Goal: Task Accomplishment & Management: Use online tool/utility

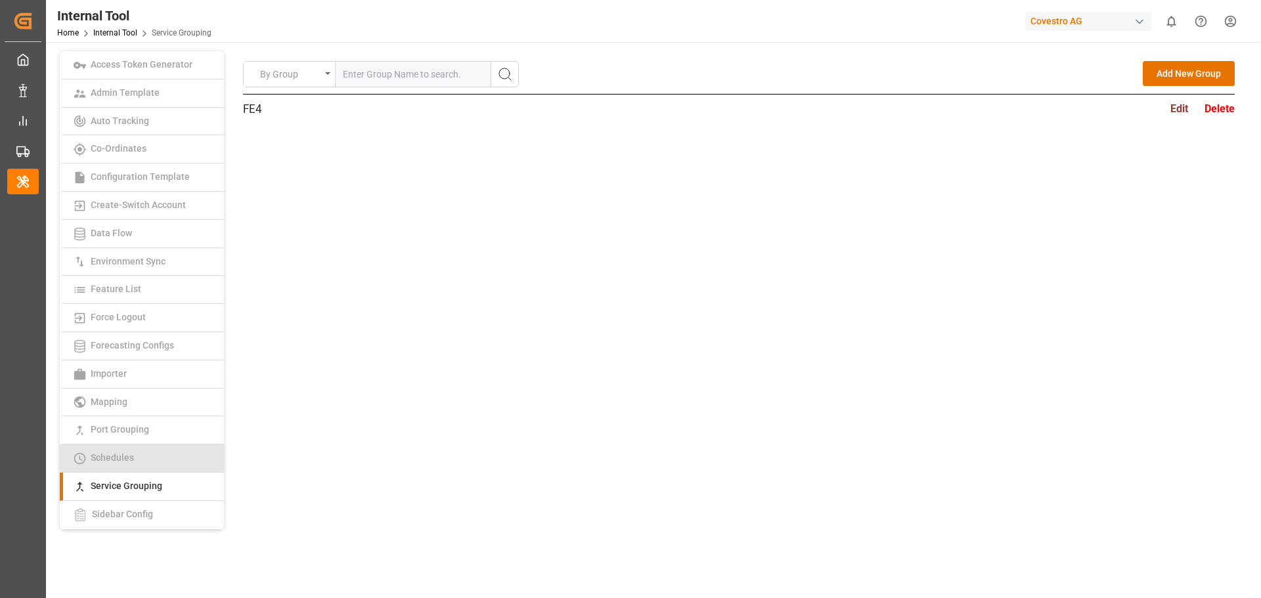
click at [142, 462] on link "Schedules" at bounding box center [142, 459] width 164 height 28
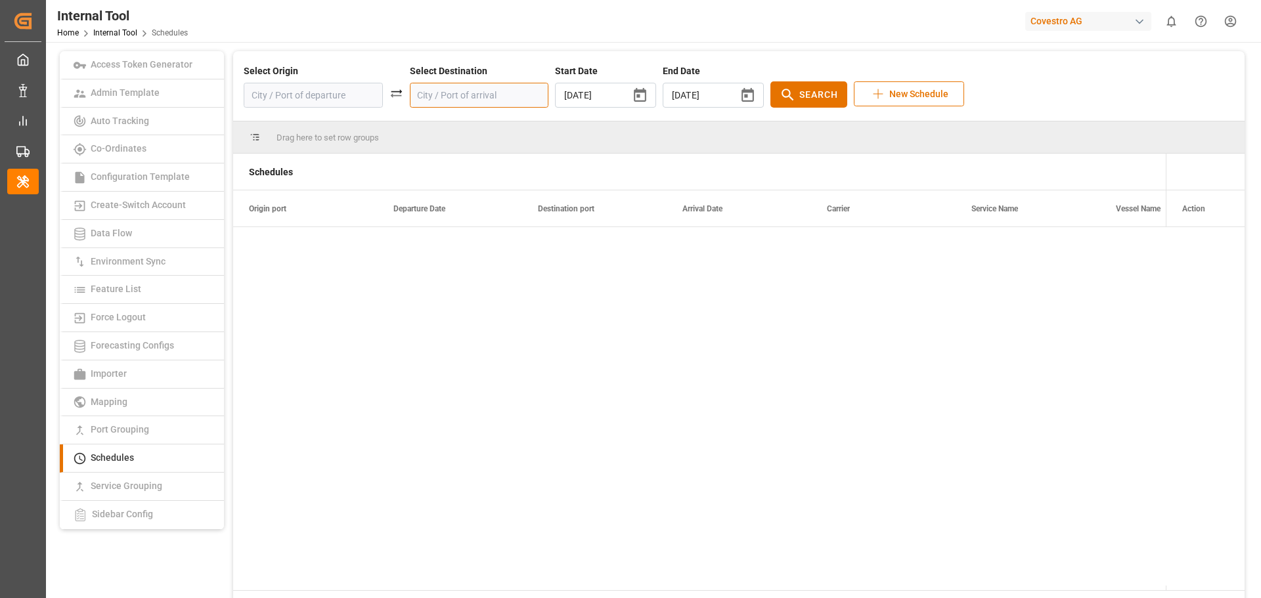
click at [437, 98] on input at bounding box center [479, 95] width 139 height 25
click at [347, 92] on input at bounding box center [313, 95] width 139 height 25
click at [311, 129] on div "NLRTM - [GEOGRAPHIC_DATA]" at bounding box center [320, 137] width 110 height 28
type input "NLRTM - [GEOGRAPHIC_DATA]"
click at [427, 88] on input at bounding box center [479, 95] width 139 height 25
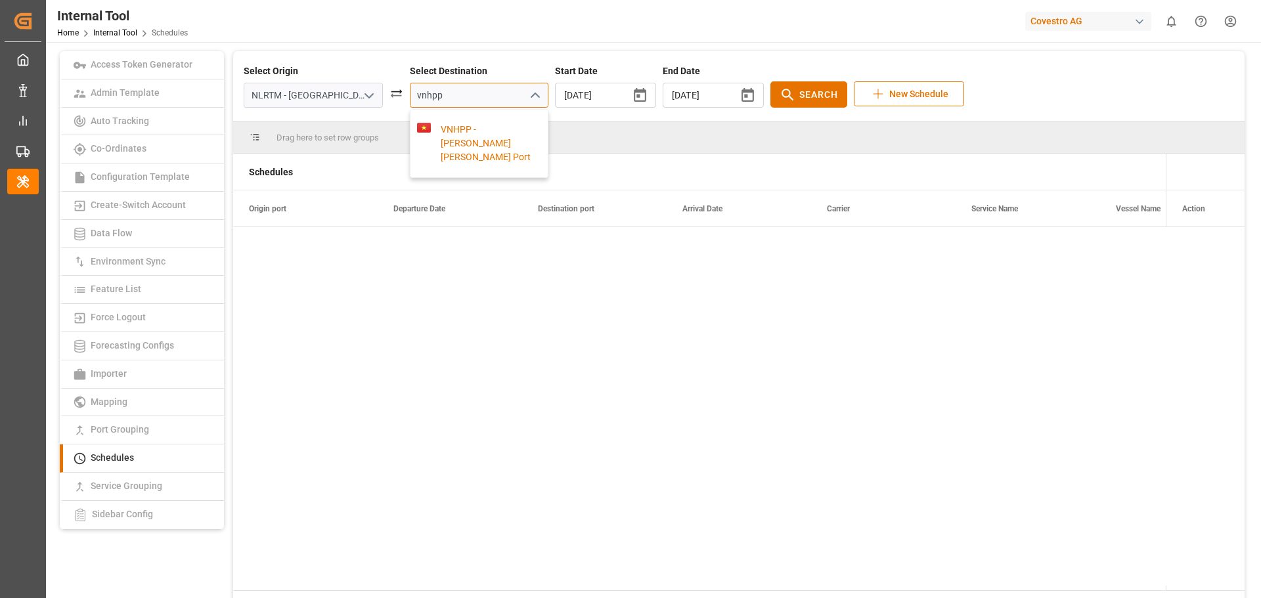
click at [445, 144] on div "VNHPP - [PERSON_NAME] [PERSON_NAME] Port" at bounding box center [486, 143] width 110 height 41
type input "VNHPP - [PERSON_NAME] [PERSON_NAME] Port"
click at [739, 94] on icon "button" at bounding box center [747, 95] width 16 height 16
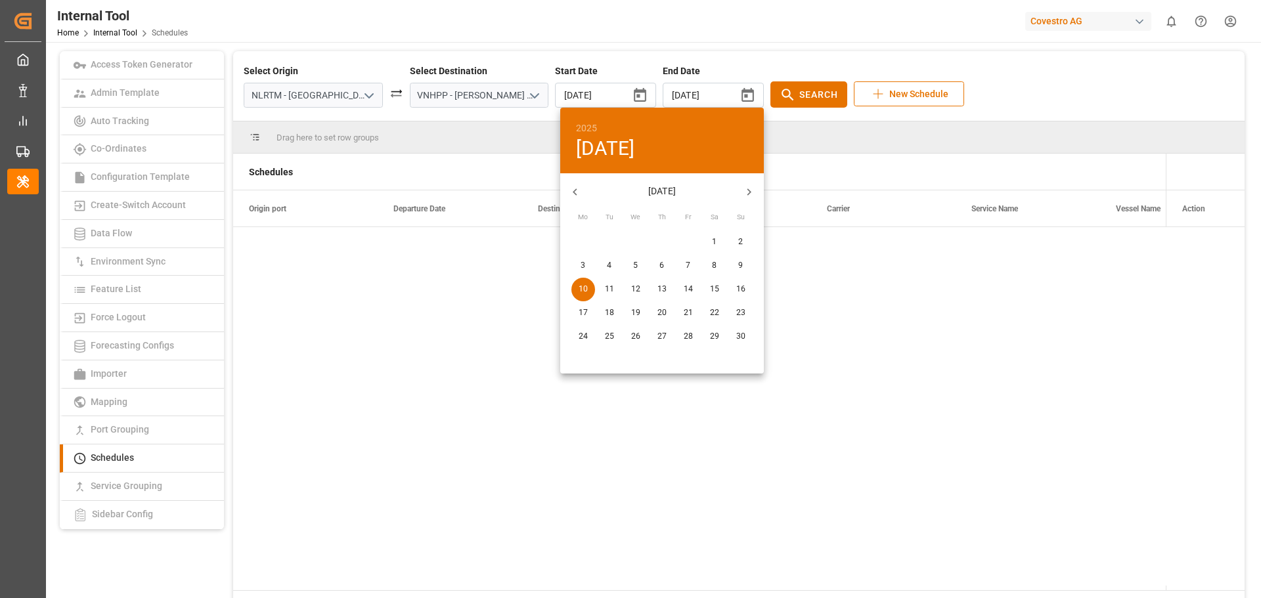
click at [741, 190] on button "button" at bounding box center [749, 192] width 30 height 30
click at [748, 192] on icon "button" at bounding box center [749, 192] width 14 height 14
click at [655, 316] on span "22" at bounding box center [662, 313] width 24 height 12
type input "[DATE]"
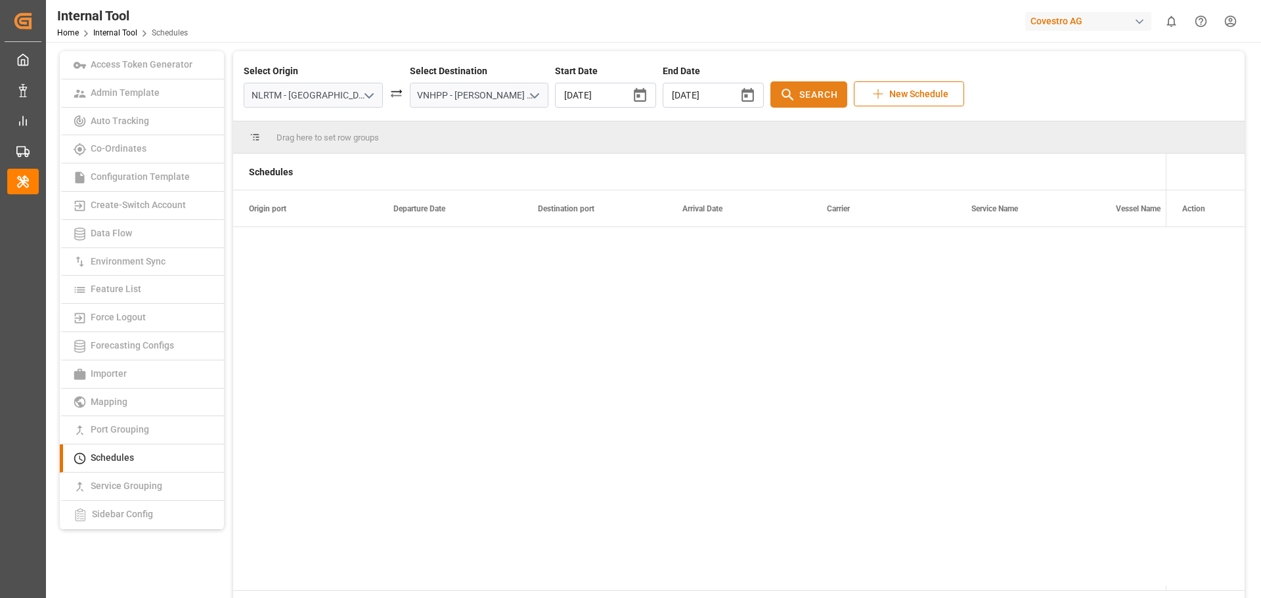
click at [799, 97] on span "Search" at bounding box center [818, 95] width 39 height 14
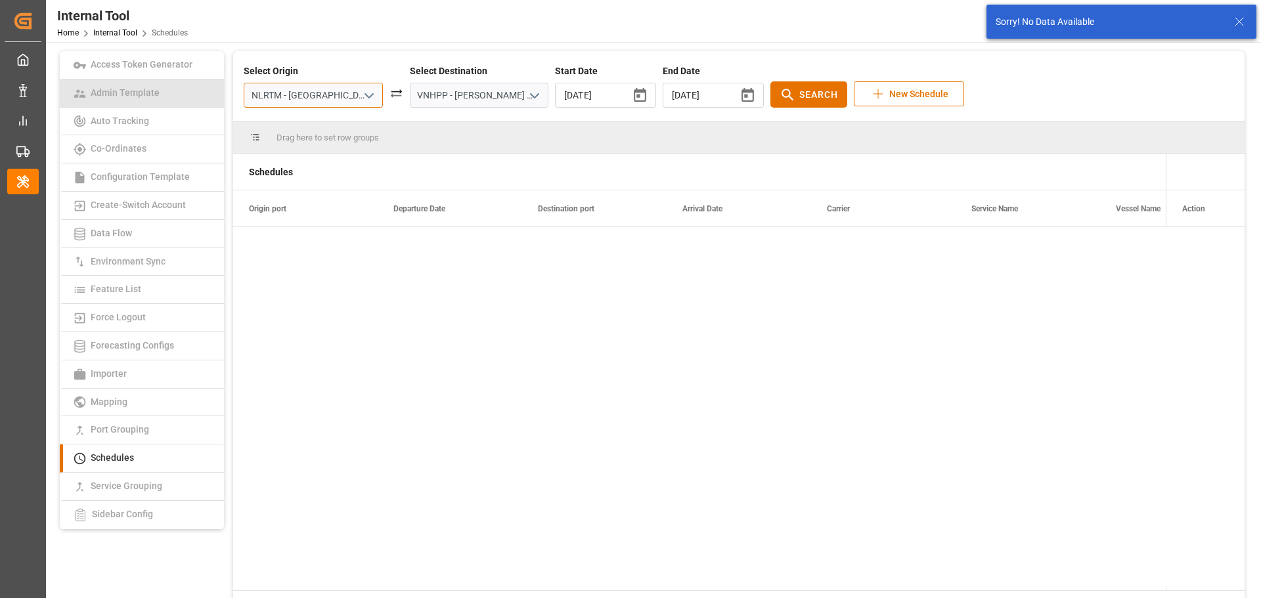
drag, startPoint x: 334, startPoint y: 98, endPoint x: 200, endPoint y: 91, distance: 134.2
click at [200, 91] on div "Access Token Generator Admin Template Auto Tracking Co-Ordinates Configuration …" at bounding box center [652, 339] width 1194 height 576
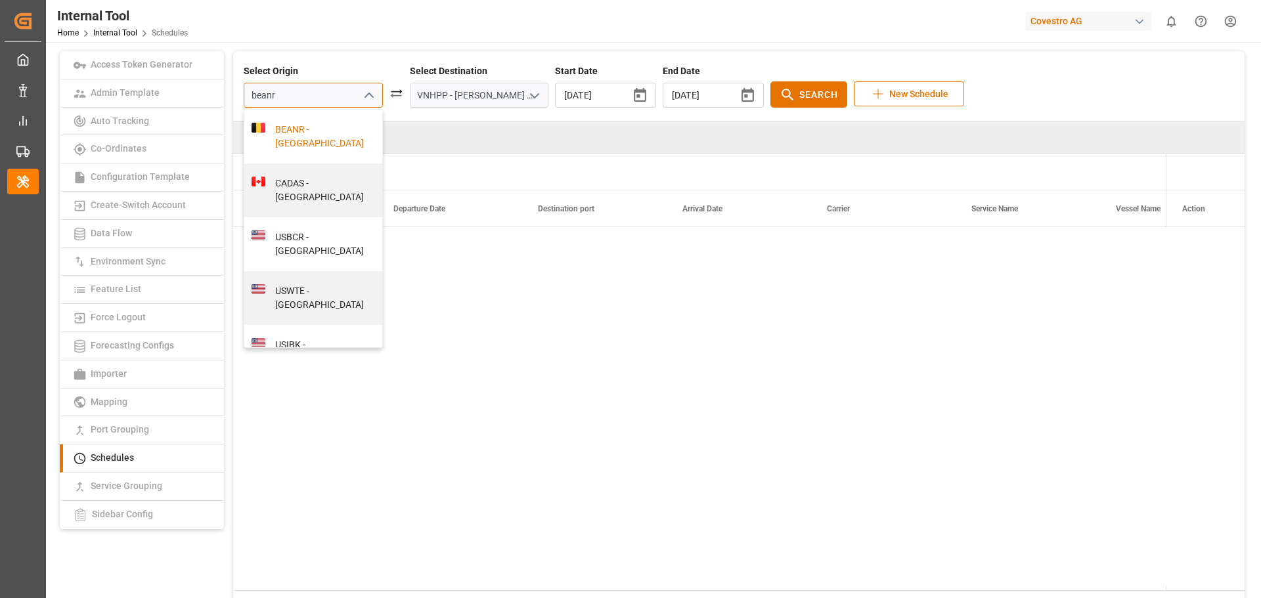
click at [295, 132] on div "BEANR - [GEOGRAPHIC_DATA]" at bounding box center [320, 137] width 110 height 28
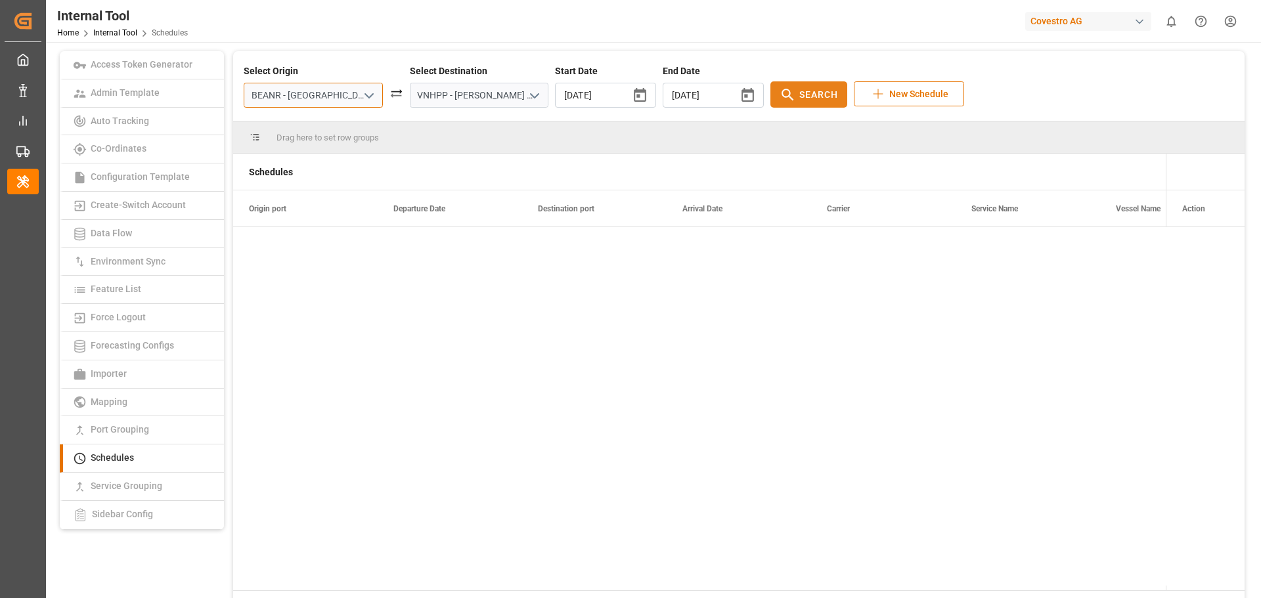
type input "BEANR - [GEOGRAPHIC_DATA]"
click at [799, 98] on span "Search" at bounding box center [818, 95] width 39 height 14
drag, startPoint x: 450, startPoint y: 95, endPoint x: 544, endPoint y: 93, distance: 93.9
click at [544, 93] on div "Select Origin BEANR - [GEOGRAPHIC_DATA] Select Destination VNHPP - [PERSON_NAME…" at bounding box center [739, 85] width 990 height 43
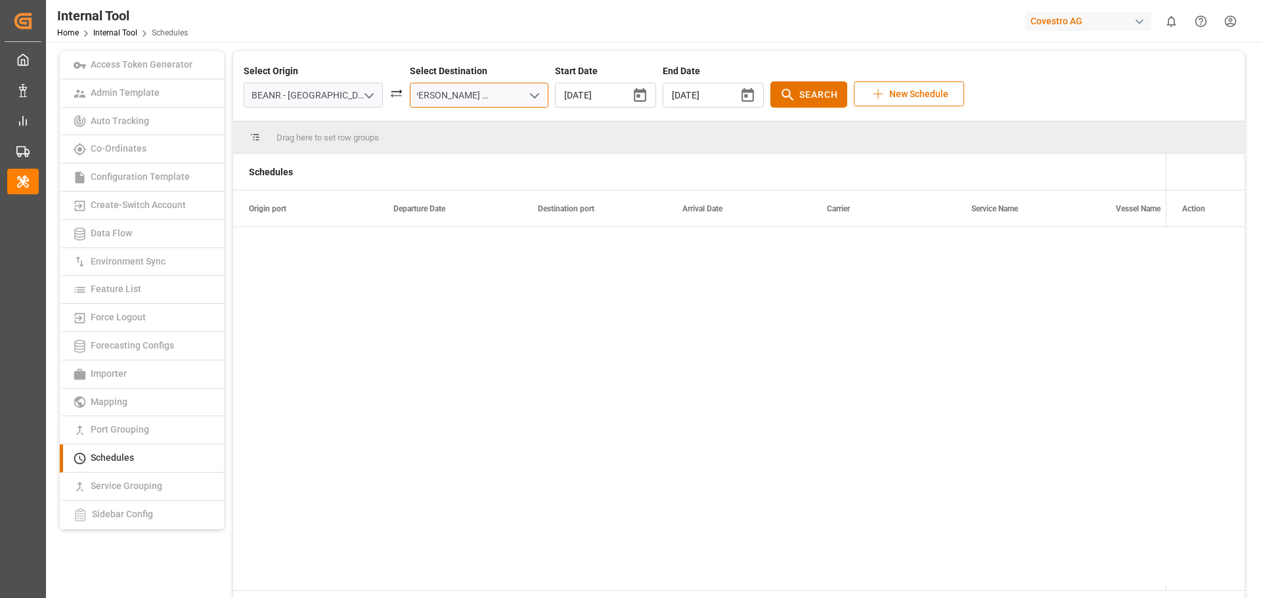
click at [458, 86] on input "VNHPP - [PERSON_NAME] [PERSON_NAME] Port" at bounding box center [479, 95] width 139 height 25
drag, startPoint x: 457, startPoint y: 95, endPoint x: 479, endPoint y: 95, distance: 22.3
click at [479, 95] on input "VNHPP - [PERSON_NAME] [PERSON_NAME] Port" at bounding box center [479, 95] width 139 height 25
drag, startPoint x: 403, startPoint y: 90, endPoint x: 688, endPoint y: 103, distance: 285.3
click at [688, 103] on div "Select Origin BEANR - [GEOGRAPHIC_DATA] Select Destination VNHPP - [PERSON_NAME…" at bounding box center [739, 85] width 990 height 43
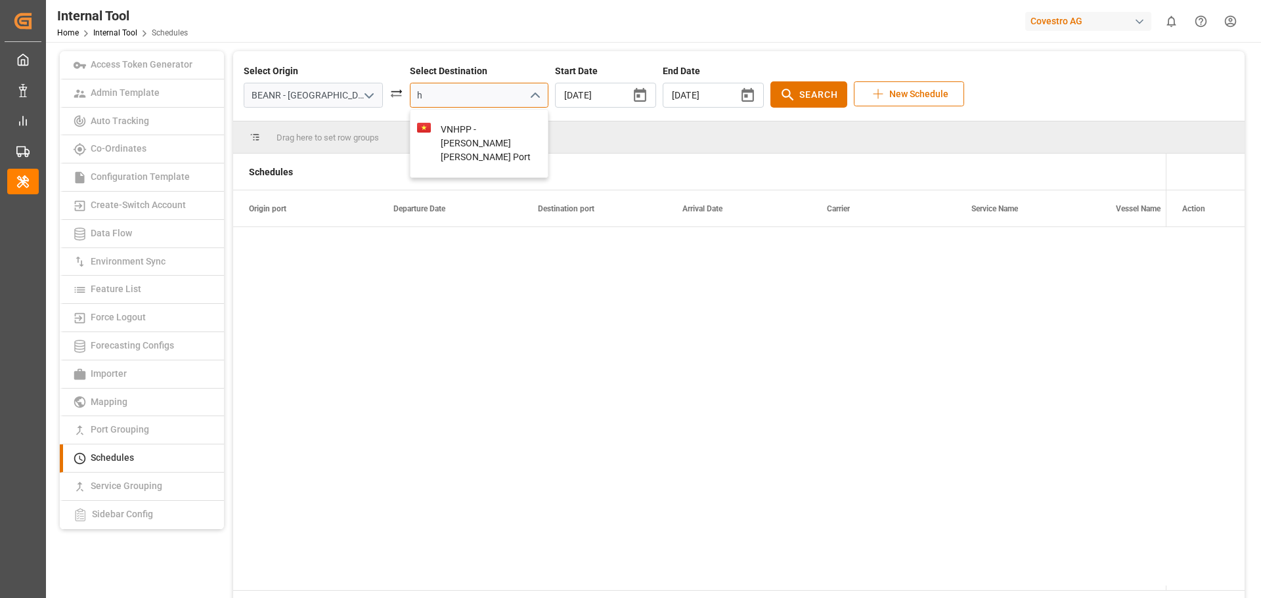
scroll to position [0, 0]
drag, startPoint x: 446, startPoint y: 100, endPoint x: 380, endPoint y: 98, distance: 66.4
click at [380, 98] on div "Select Origin BEANR - [GEOGRAPHIC_DATA] Select Destination ho chi m Start Date …" at bounding box center [739, 85] width 990 height 43
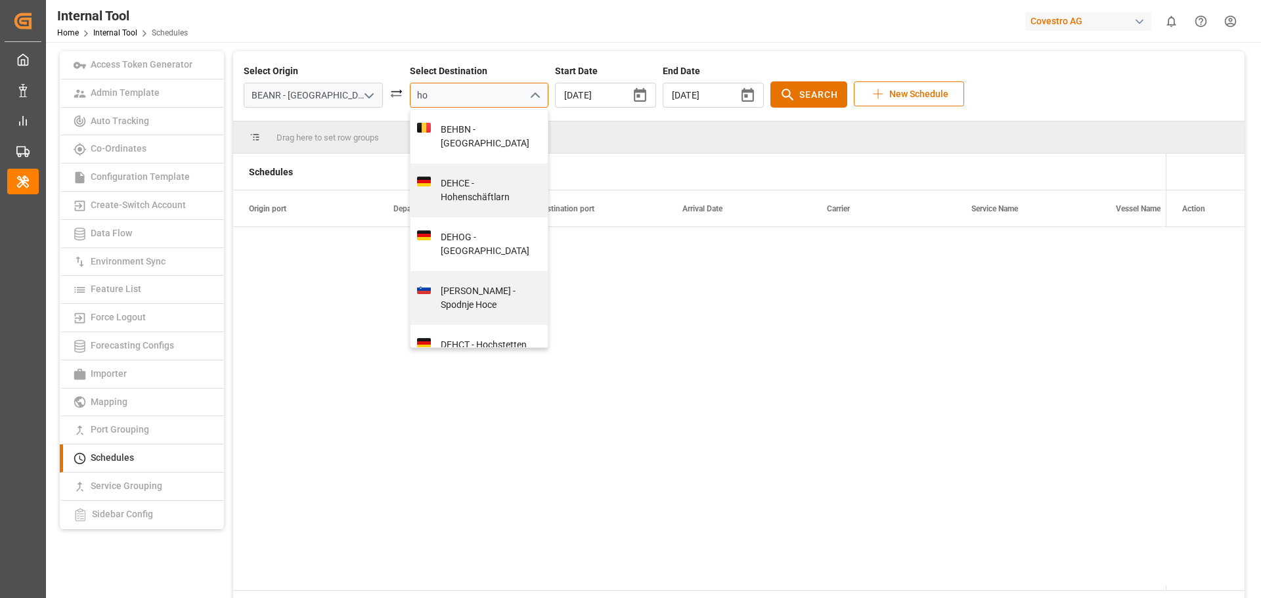
type input "h"
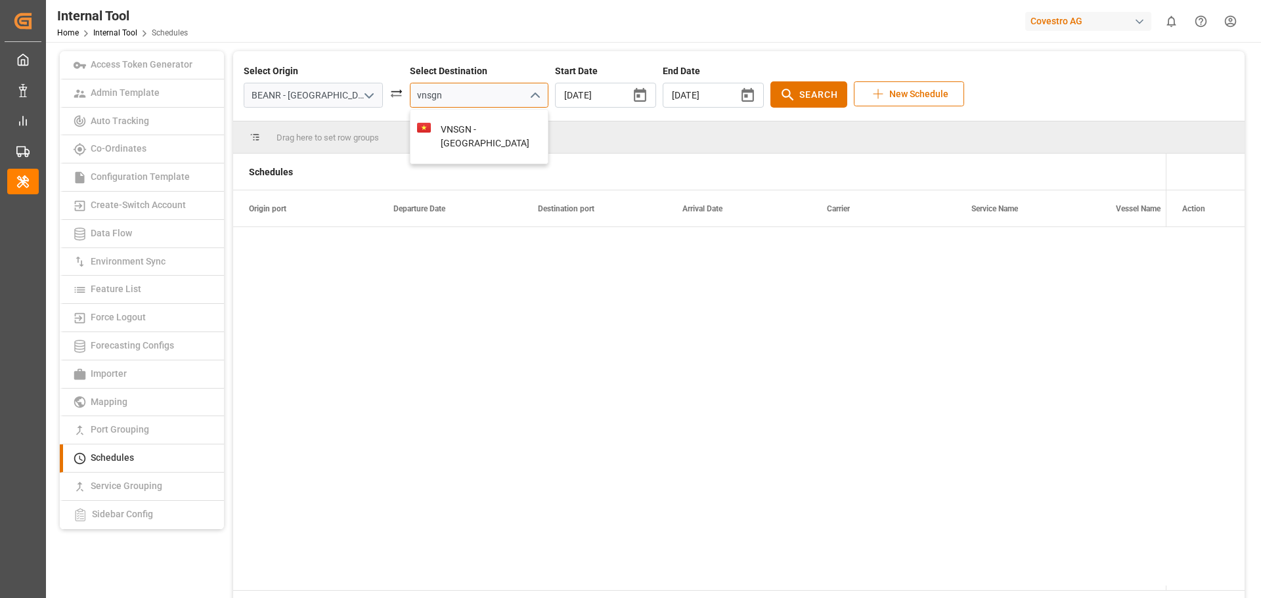
type input "vnsgn"
click at [464, 95] on input at bounding box center [479, 95] width 139 height 25
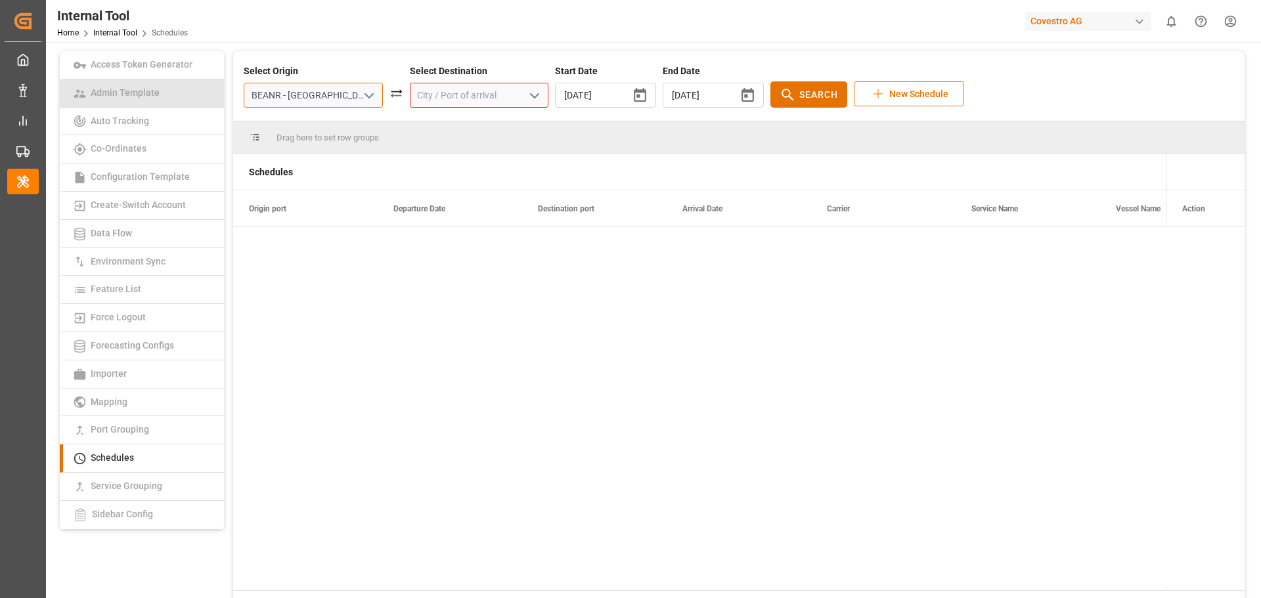
drag, startPoint x: 324, startPoint y: 93, endPoint x: 217, endPoint y: 98, distance: 107.1
click at [217, 98] on div "Access Token Generator Admin Template Auto Tracking Co-Ordinates Configuration …" at bounding box center [652, 339] width 1194 height 576
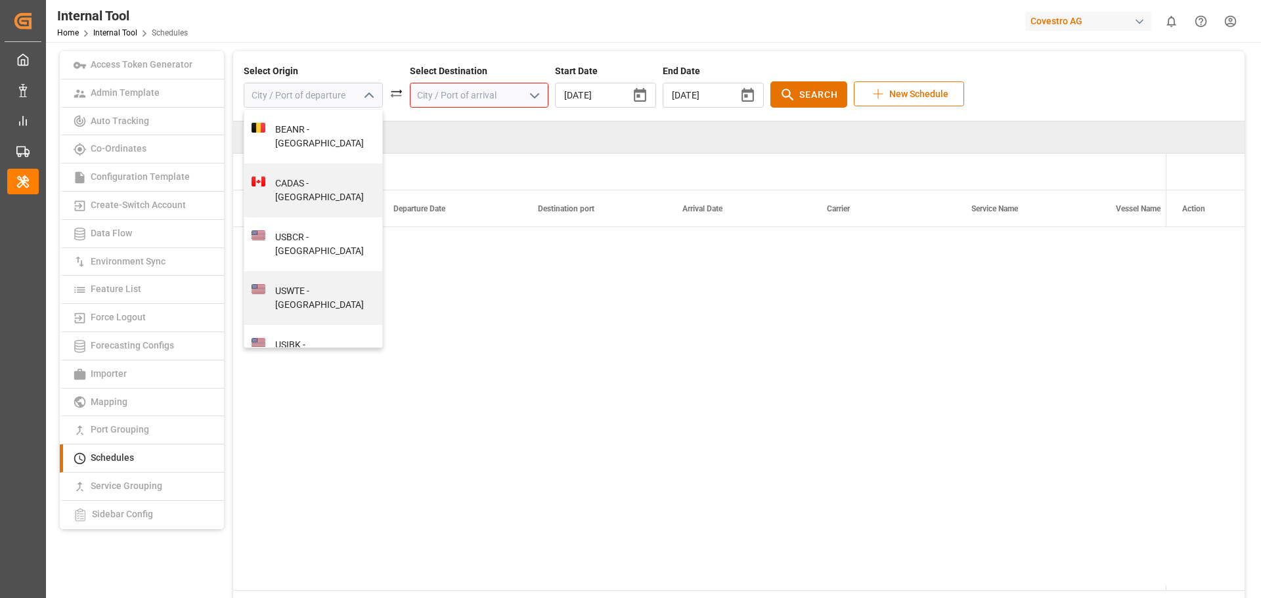
click at [465, 94] on input at bounding box center [479, 95] width 139 height 25
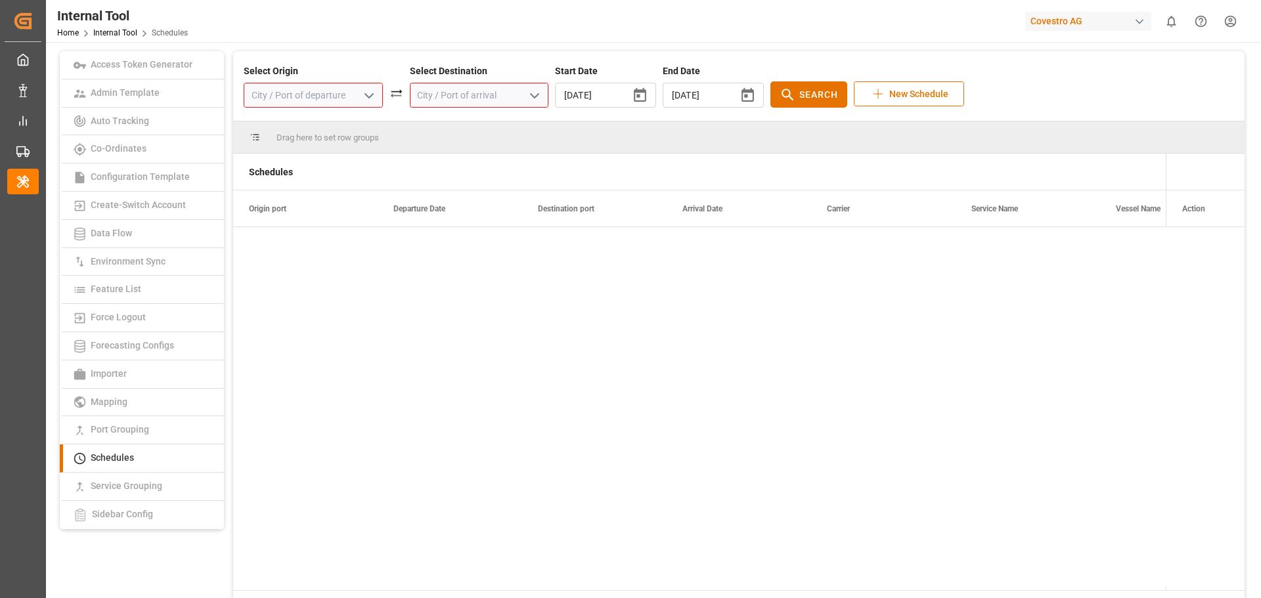
click at [454, 93] on input at bounding box center [479, 95] width 139 height 25
click at [450, 133] on div "PHMNN - [GEOGRAPHIC_DATA] [GEOGRAPHIC_DATA]" at bounding box center [479, 153] width 124 height 41
type input "PHMNN - [GEOGRAPHIC_DATA] [GEOGRAPHIC_DATA]"
click at [288, 96] on input at bounding box center [313, 95] width 139 height 25
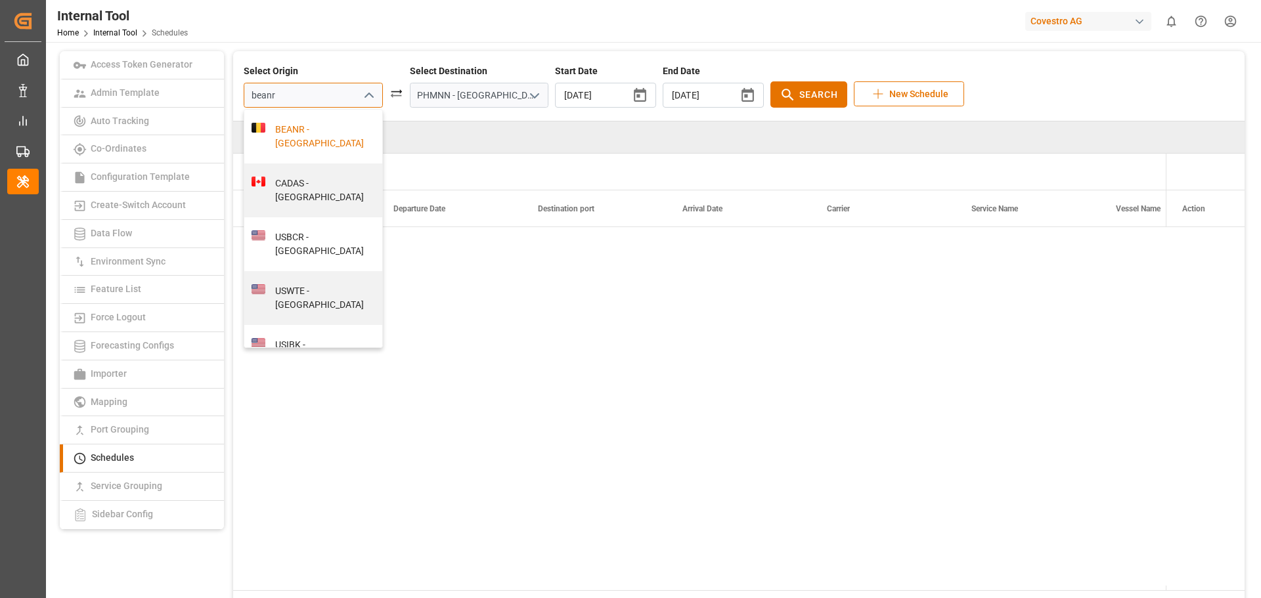
click at [313, 130] on div "BEANR - [GEOGRAPHIC_DATA]" at bounding box center [320, 137] width 110 height 28
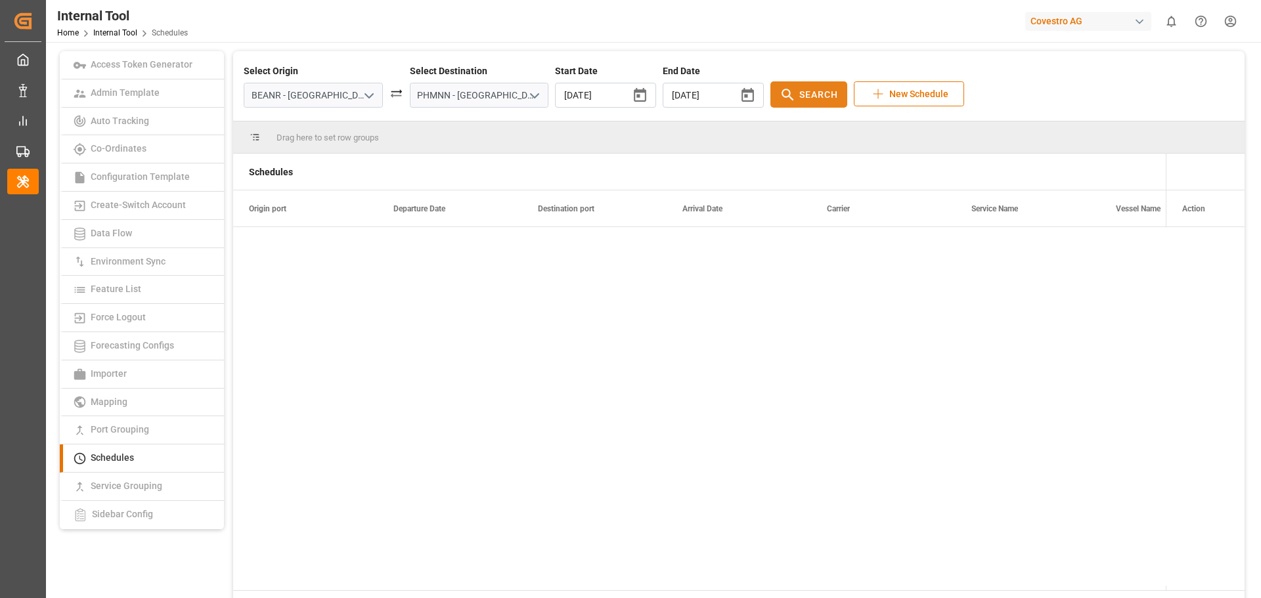
click at [770, 92] on button "Search" at bounding box center [808, 94] width 77 height 26
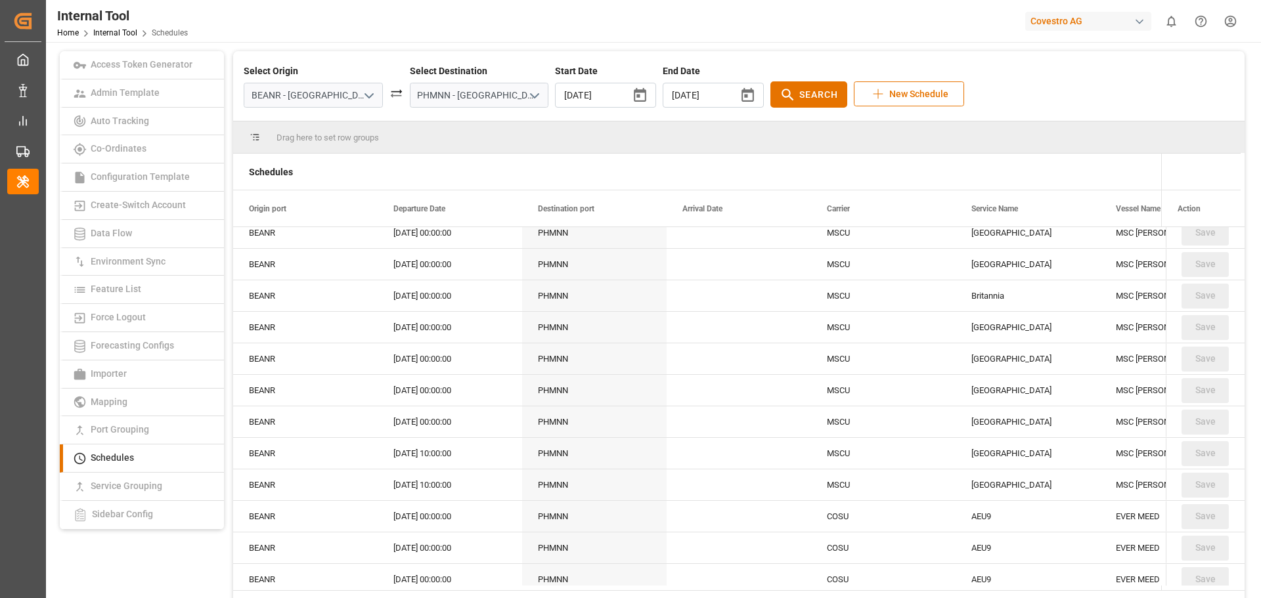
scroll to position [4268, 0]
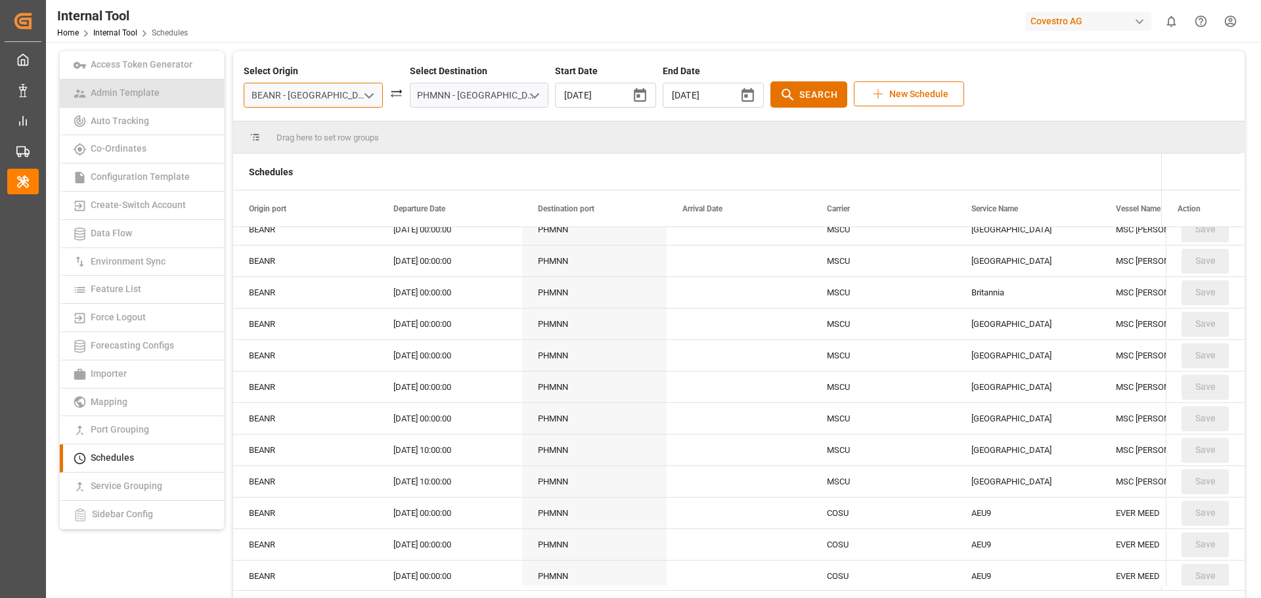
drag, startPoint x: 320, startPoint y: 92, endPoint x: 213, endPoint y: 85, distance: 107.9
click at [213, 85] on div "Access Token Generator Admin Template Auto Tracking Co-Ordinates Configuration …" at bounding box center [652, 339] width 1194 height 576
click at [290, 132] on div "NLRTM - [GEOGRAPHIC_DATA]" at bounding box center [320, 137] width 110 height 28
type input "NLRTM - [GEOGRAPHIC_DATA]"
click at [770, 89] on button "Search" at bounding box center [808, 94] width 77 height 26
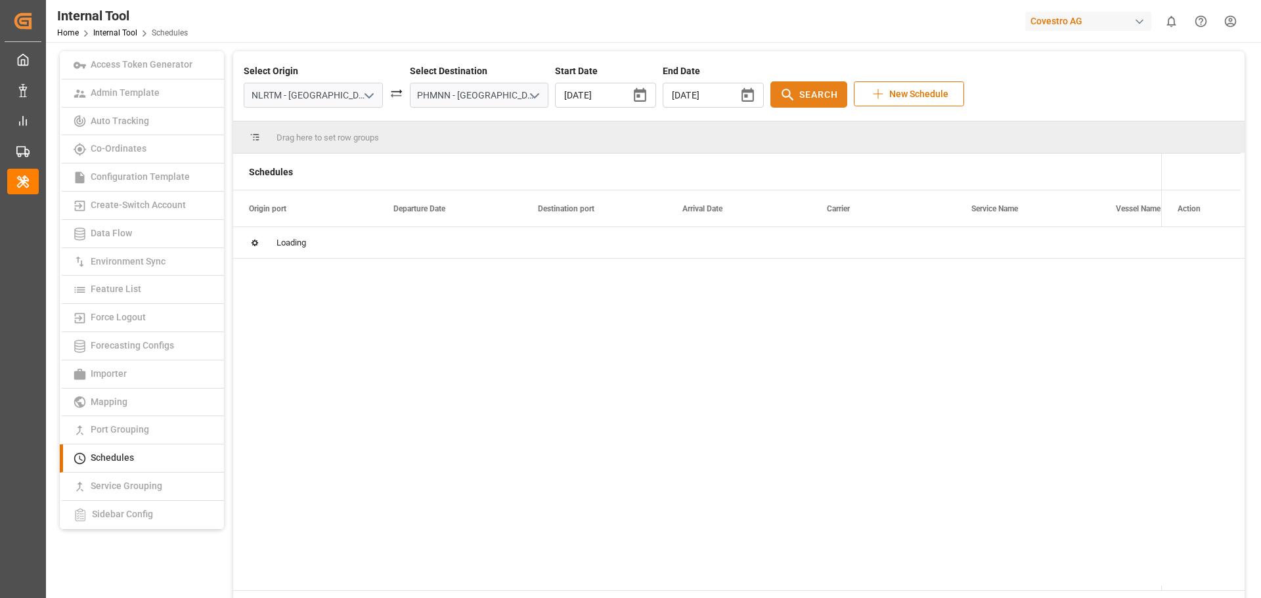
scroll to position [0, 0]
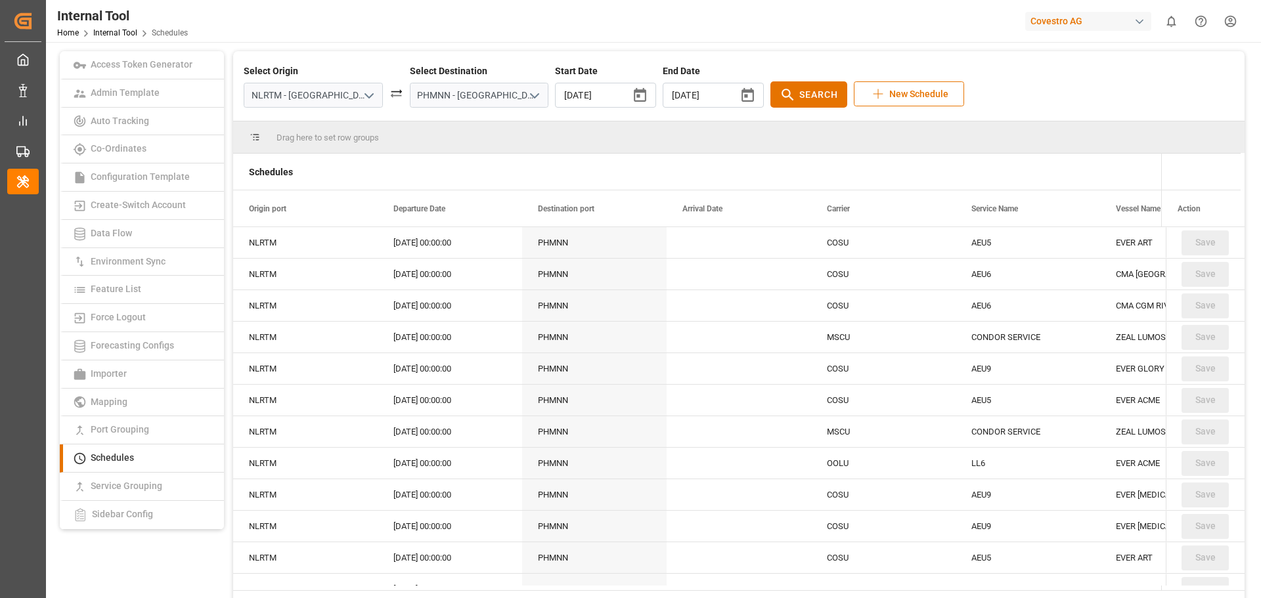
click at [1011, 344] on div "CONDOR SERVICE" at bounding box center [1027, 337] width 144 height 31
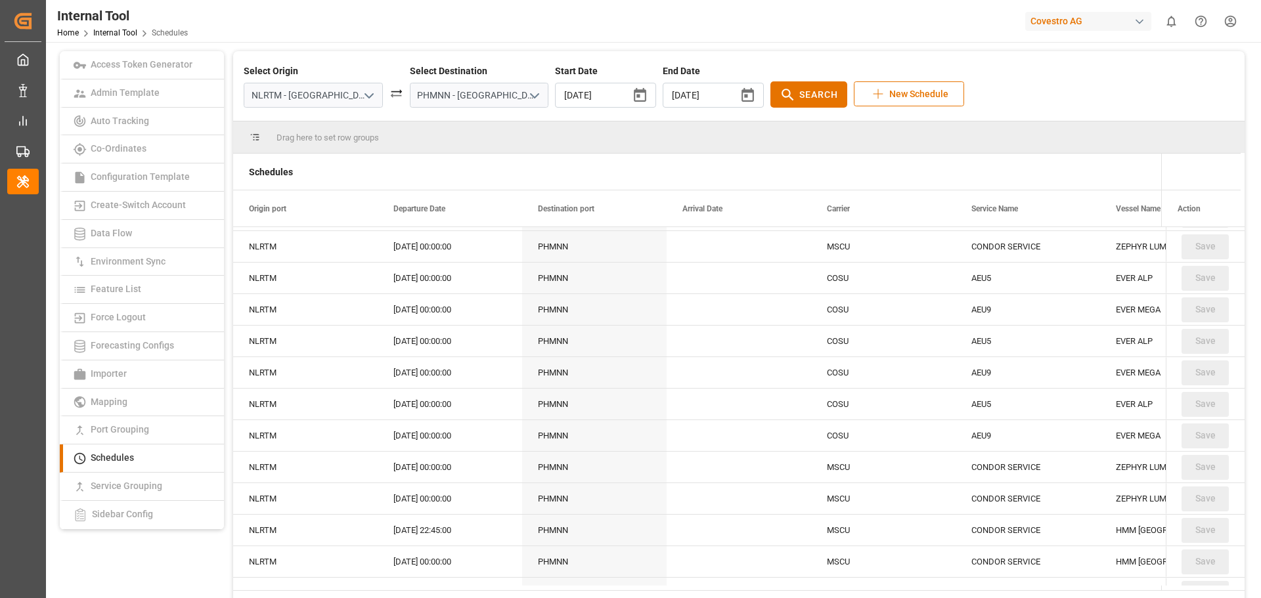
scroll to position [2495, 0]
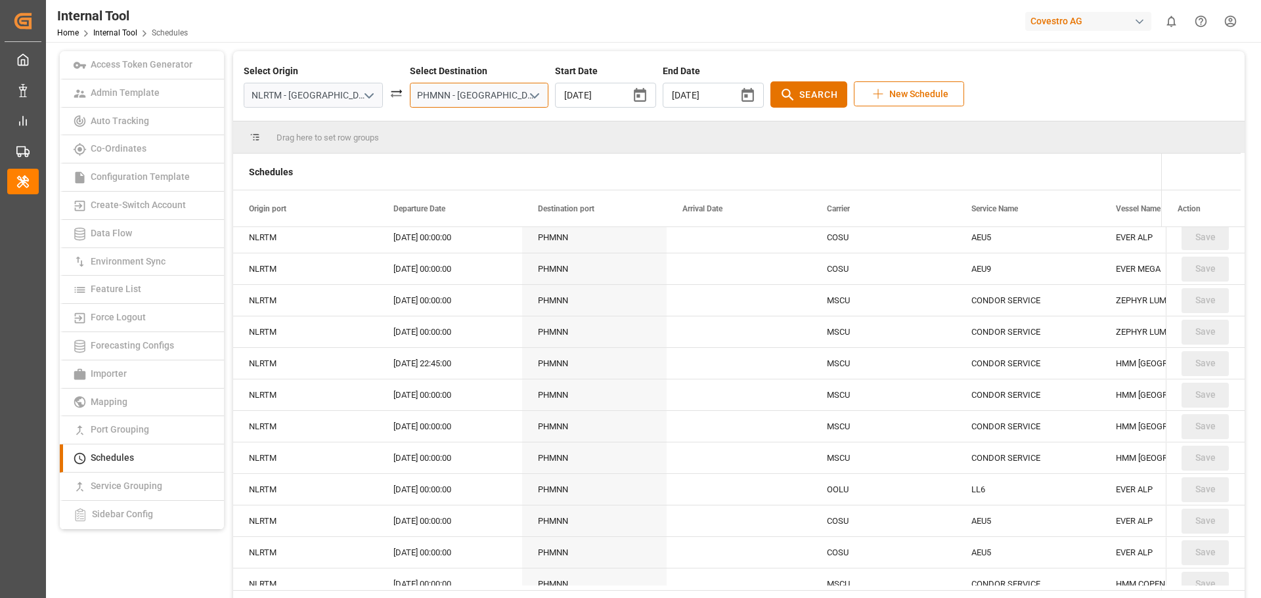
click at [459, 91] on input "PHMNN - [GEOGRAPHIC_DATA] [GEOGRAPHIC_DATA]" at bounding box center [479, 95] width 139 height 25
click at [471, 93] on input "PHMNN - [GEOGRAPHIC_DATA] [GEOGRAPHIC_DATA]" at bounding box center [479, 95] width 139 height 25
drag, startPoint x: 399, startPoint y: 95, endPoint x: 911, endPoint y: 113, distance: 513.1
click at [911, 113] on div "Select Origin NLRTM - [GEOGRAPHIC_DATA] Select Destination PHMNN - [GEOGRAPHIC_…" at bounding box center [738, 86] width 1011 height 70
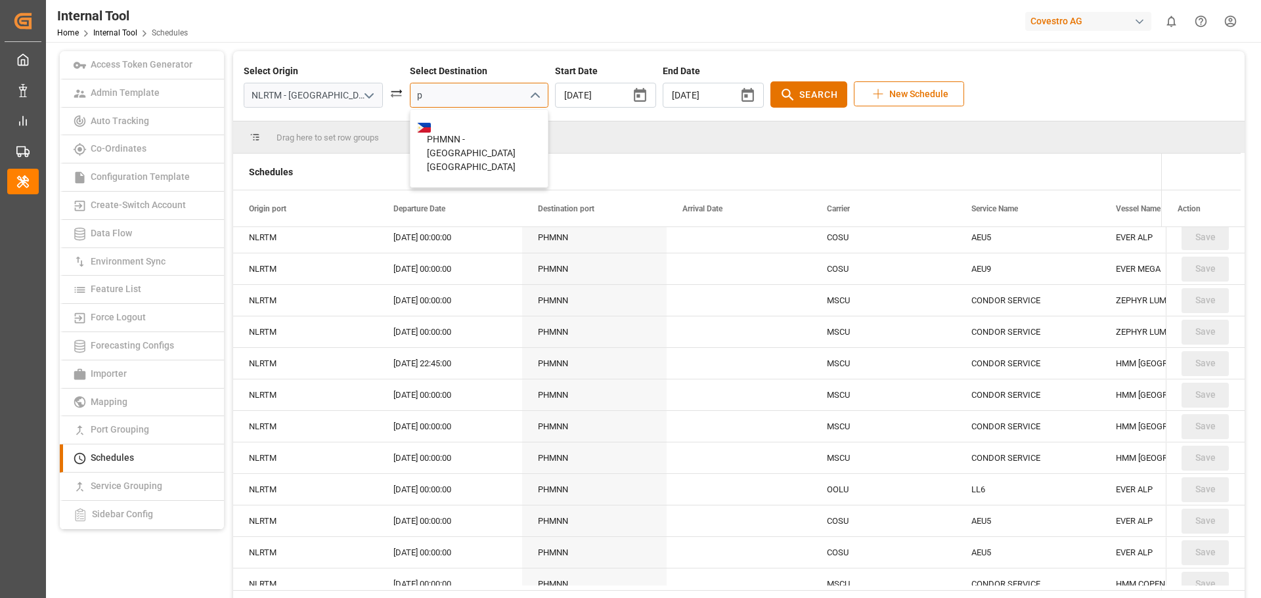
scroll to position [0, 0]
click at [480, 145] on div "PHMNS - [GEOGRAPHIC_DATA] [GEOGRAPHIC_DATA]" at bounding box center [479, 153] width 124 height 41
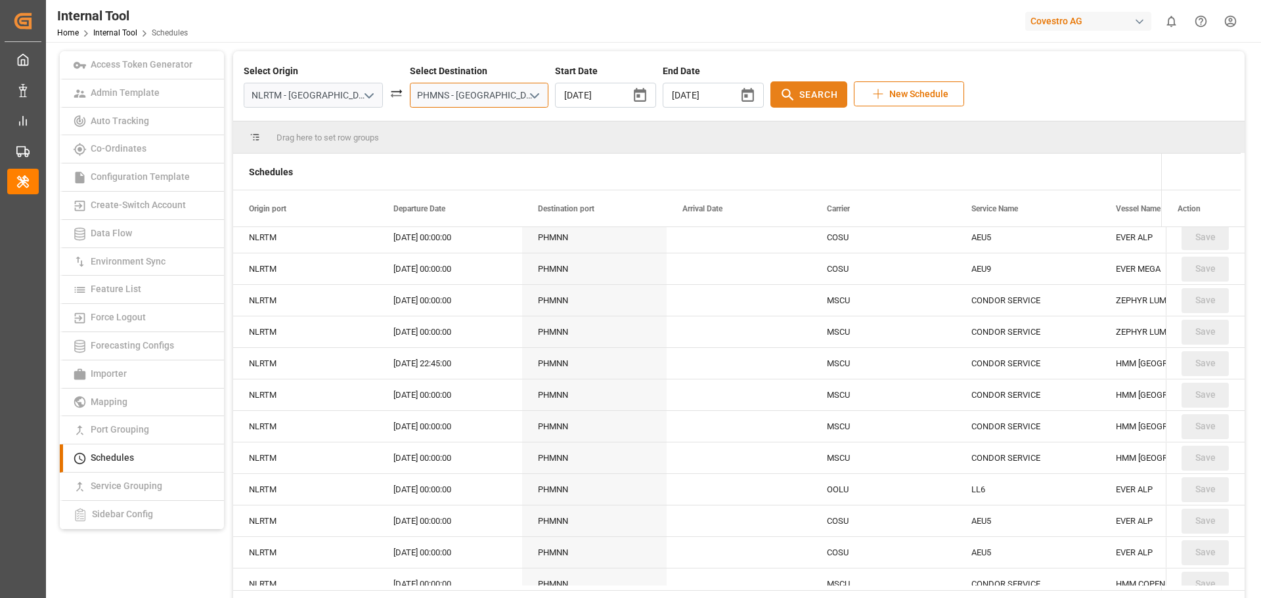
type input "PHMNS - [GEOGRAPHIC_DATA] [GEOGRAPHIC_DATA]"
click at [799, 88] on span "Search" at bounding box center [818, 95] width 39 height 14
